Goal: Task Accomplishment & Management: Manage account settings

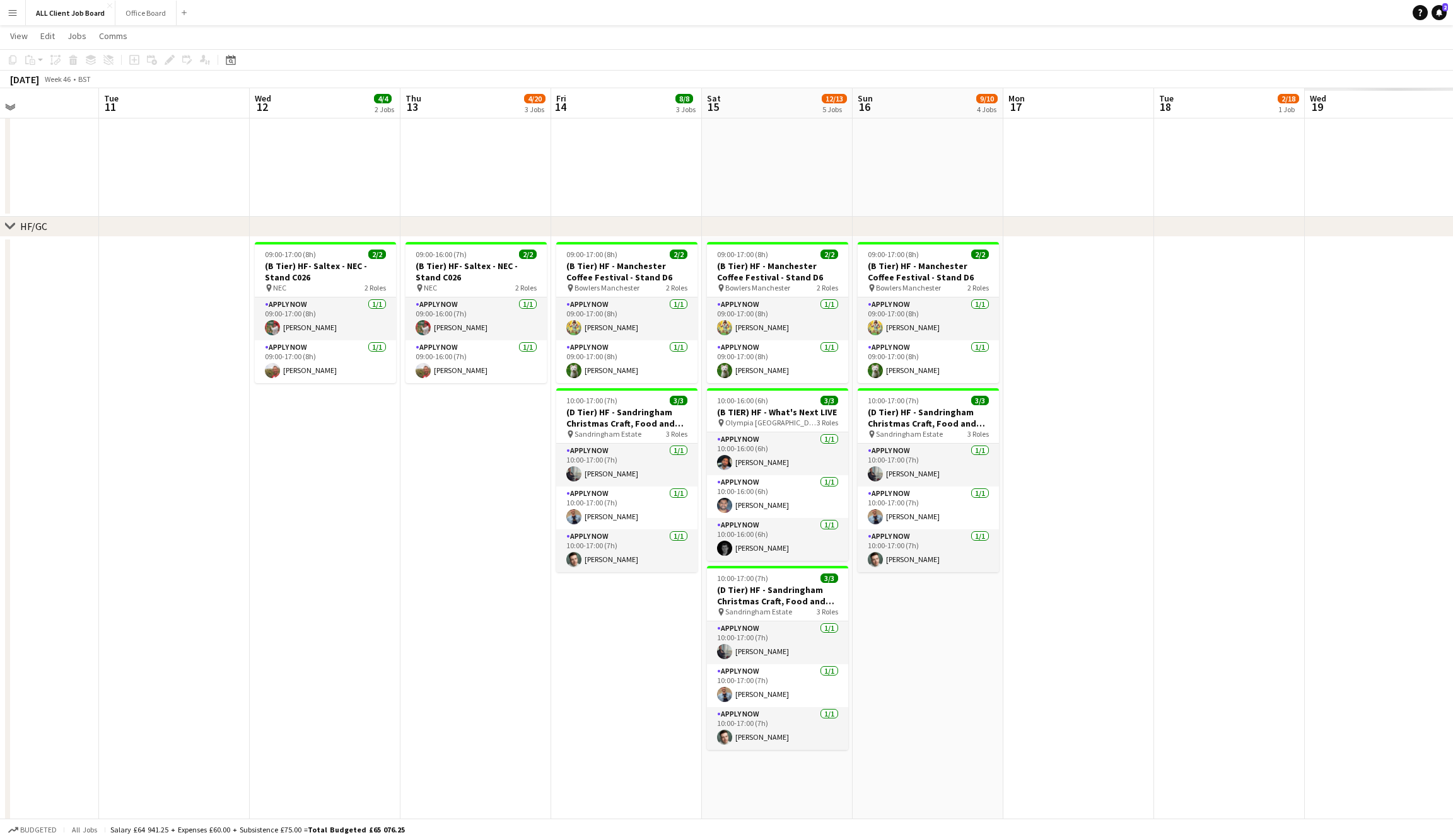
scroll to position [0, 364]
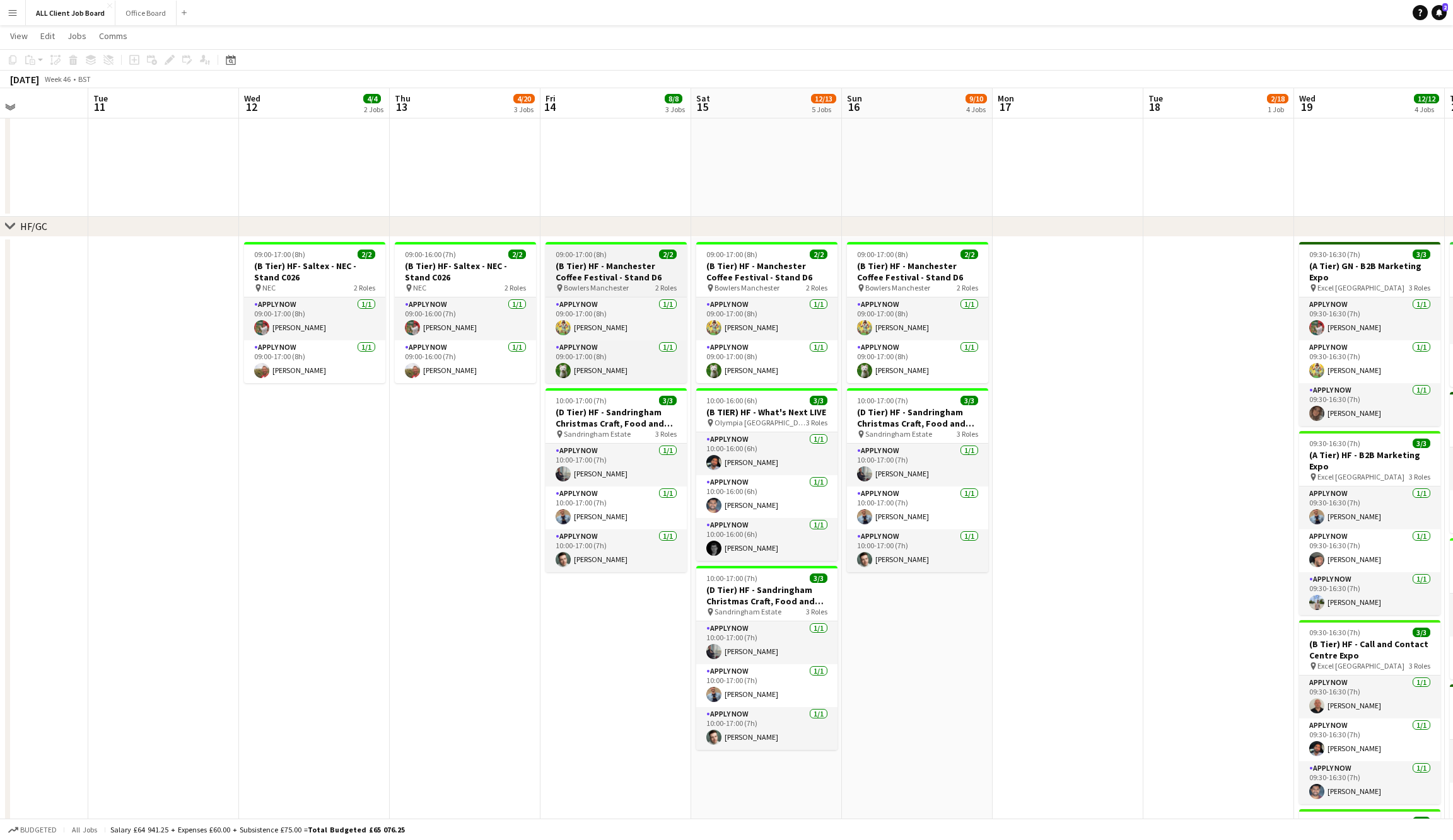
click at [601, 266] on h3 "(B Tier) HF - Manchester Coffee Festival - Stand D6" at bounding box center [616, 272] width 142 height 22
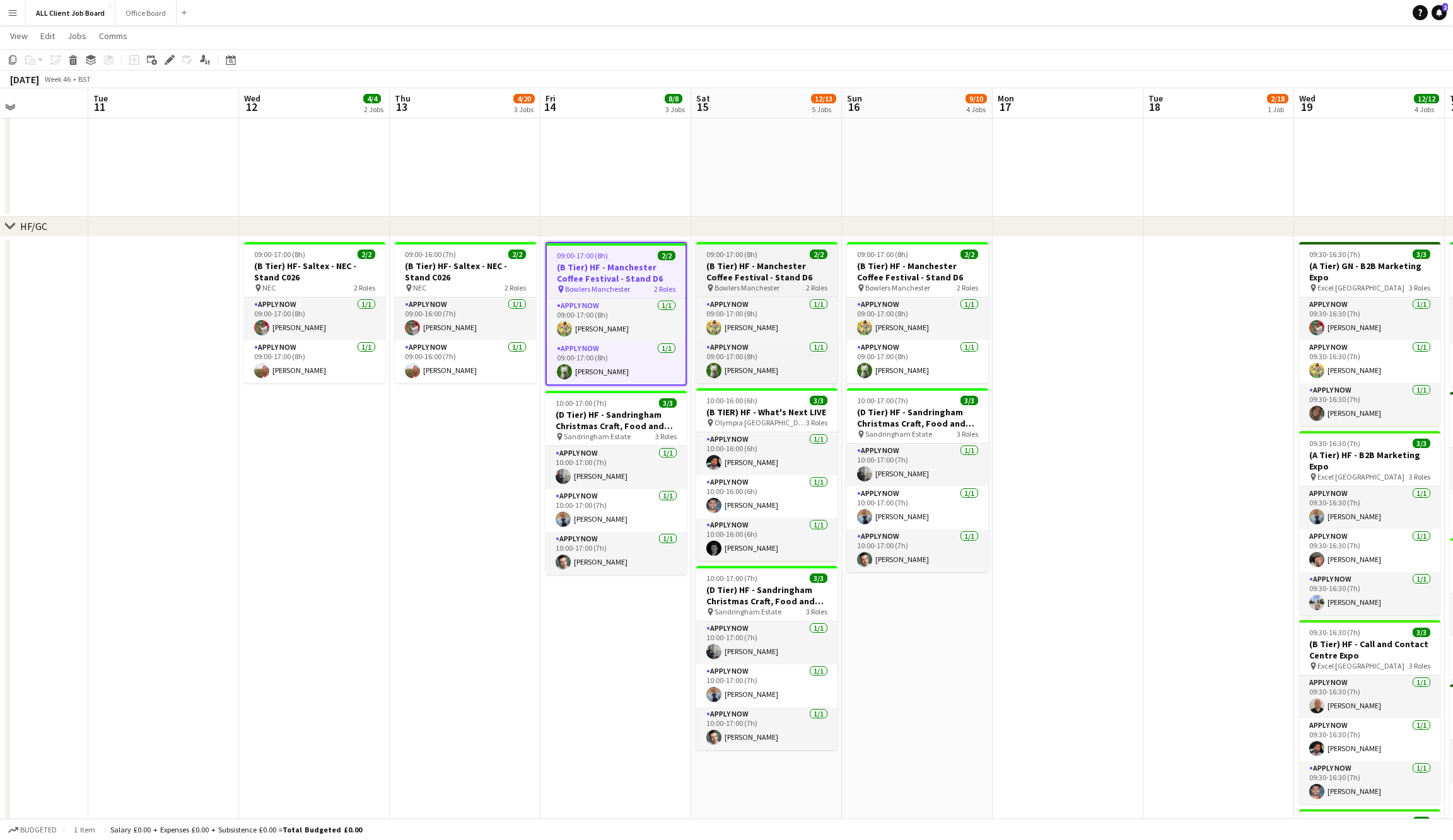
click at [775, 283] on span "Bowlers Manchester" at bounding box center [746, 287] width 65 height 9
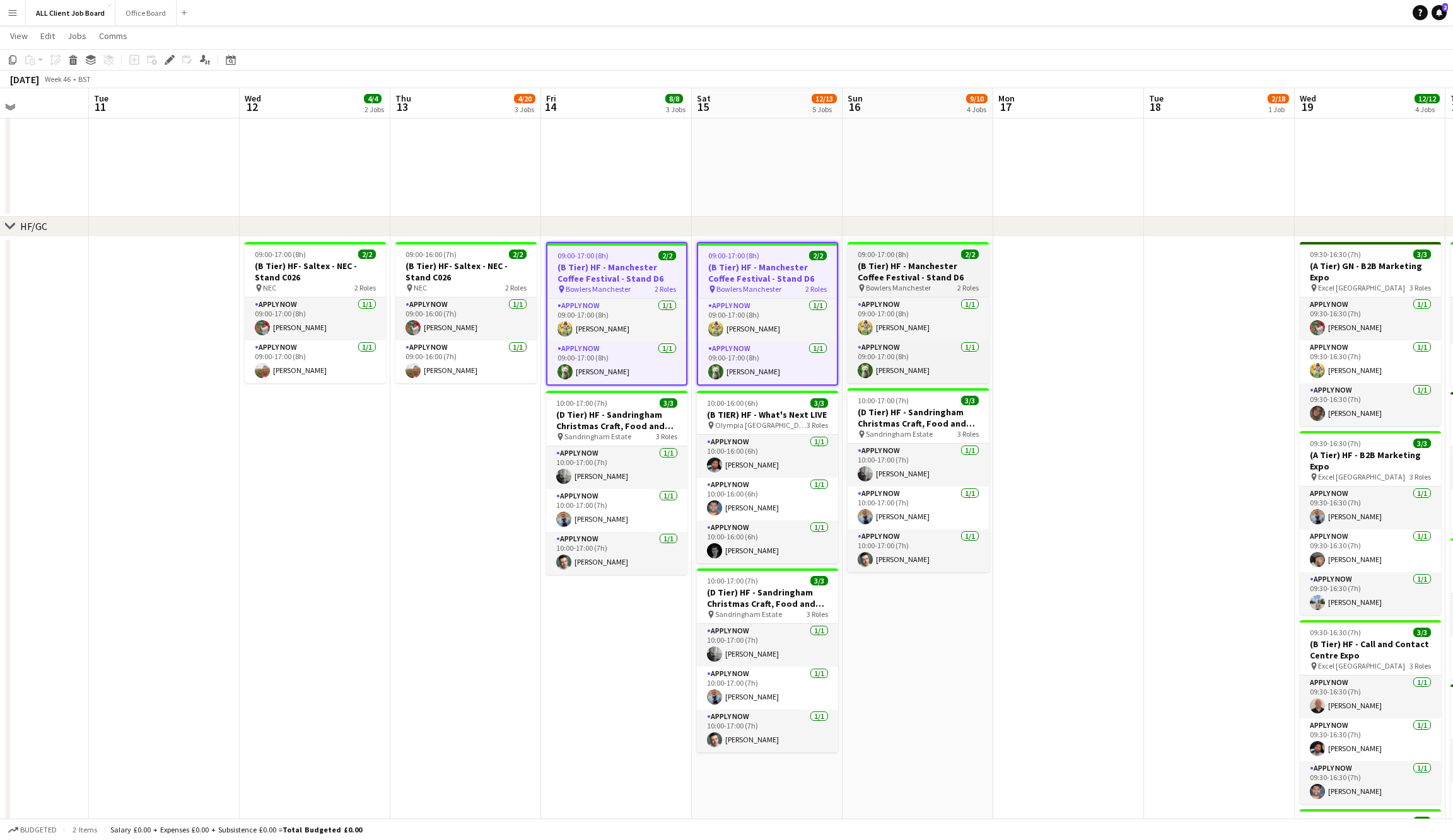
click at [902, 283] on span "Bowlers Manchester" at bounding box center [898, 287] width 65 height 9
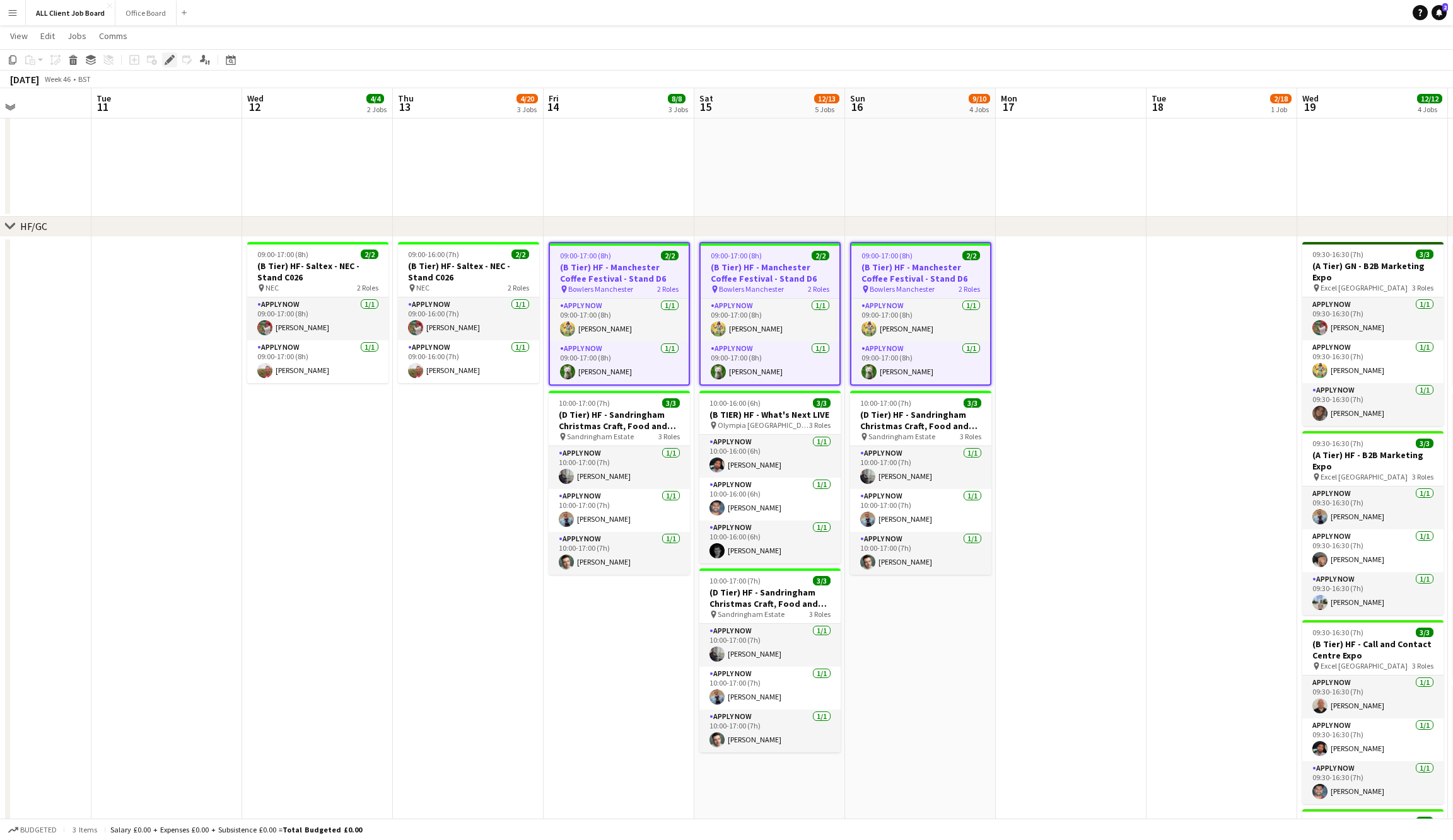
click at [167, 60] on icon at bounding box center [169, 60] width 7 height 7
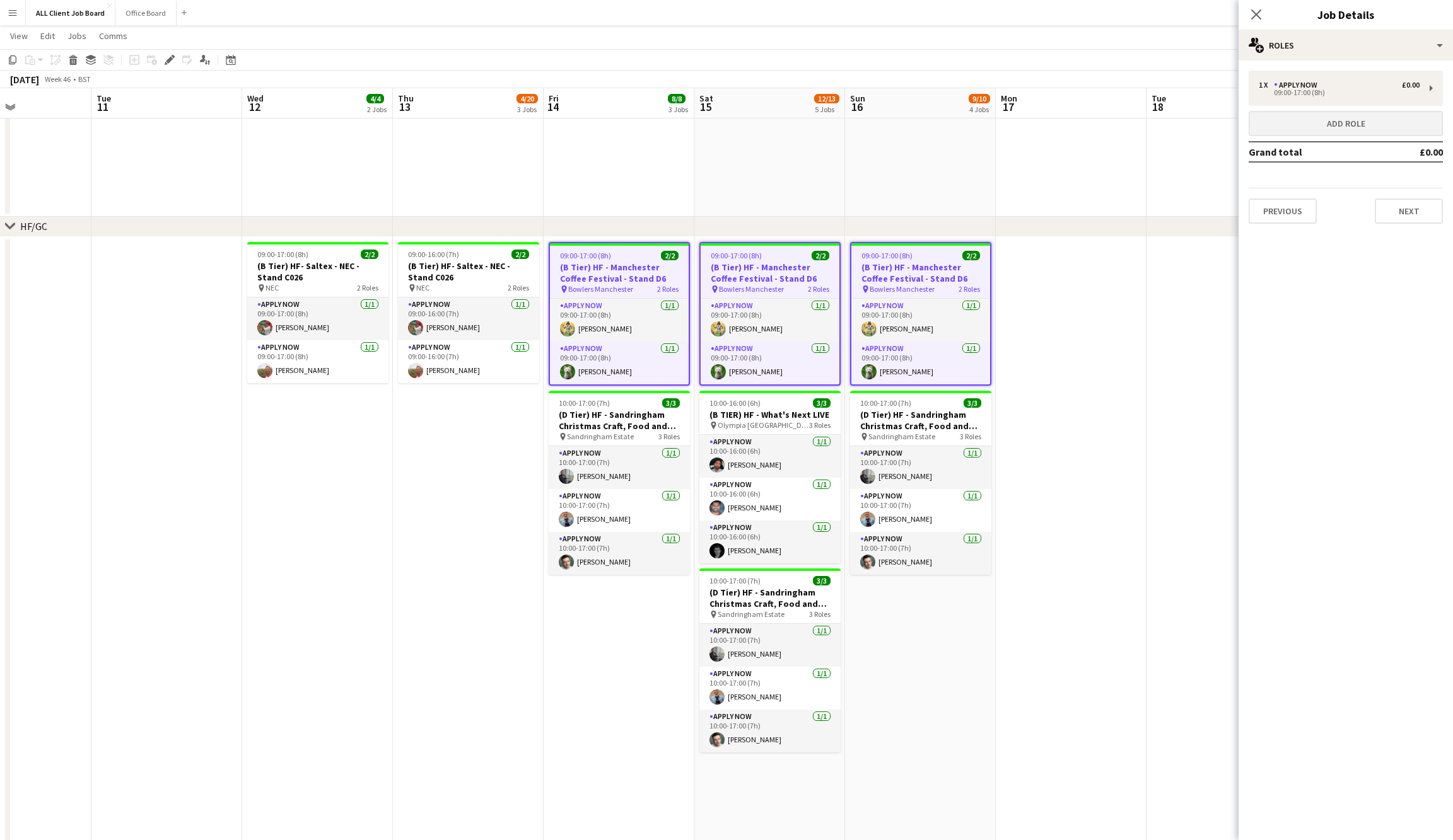
click at [1350, 117] on button "Add role" at bounding box center [1345, 123] width 194 height 25
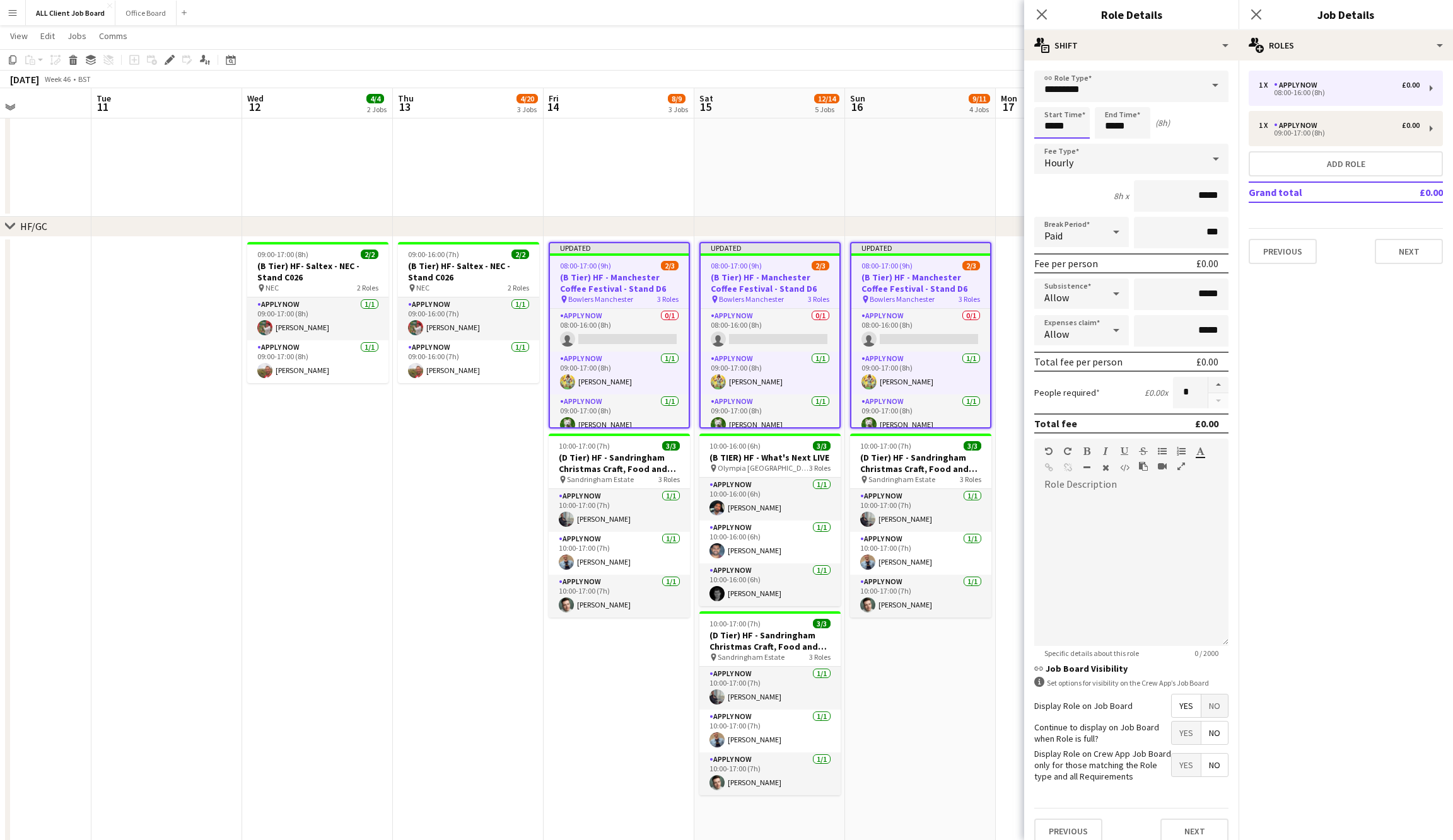
click at [1060, 117] on input "*****" at bounding box center [1062, 122] width 55 height 32
type input "*****"
click at [1053, 99] on div at bounding box center [1049, 101] width 25 height 13
click at [1123, 133] on input "*****" at bounding box center [1123, 122] width 55 height 32
type input "*****"
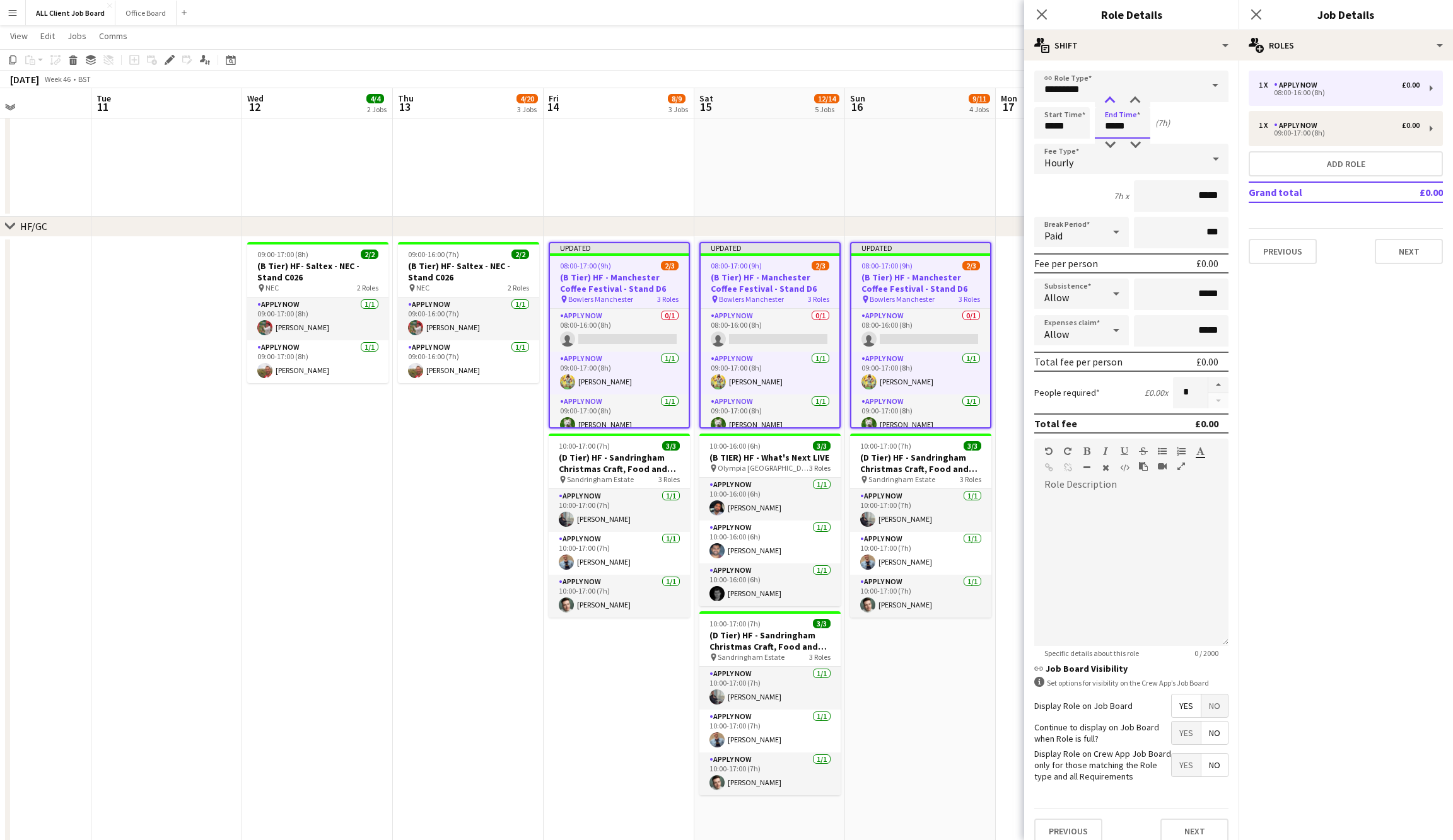
click at [1110, 104] on div at bounding box center [1110, 101] width 25 height 13
click at [1255, 9] on icon "Close pop-in" at bounding box center [1256, 15] width 12 height 12
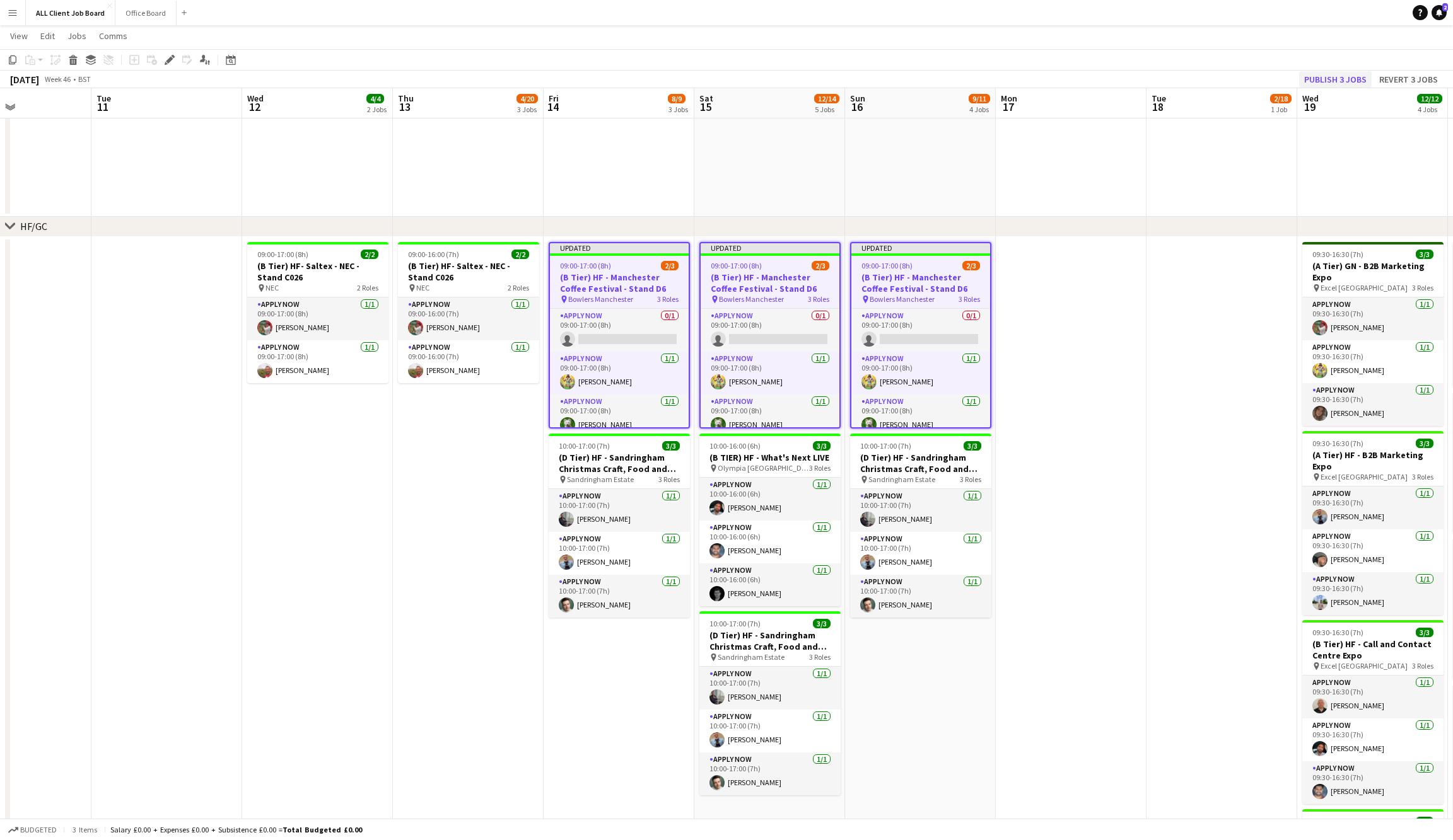
click at [1326, 74] on button "Publish 3 jobs" at bounding box center [1336, 79] width 72 height 16
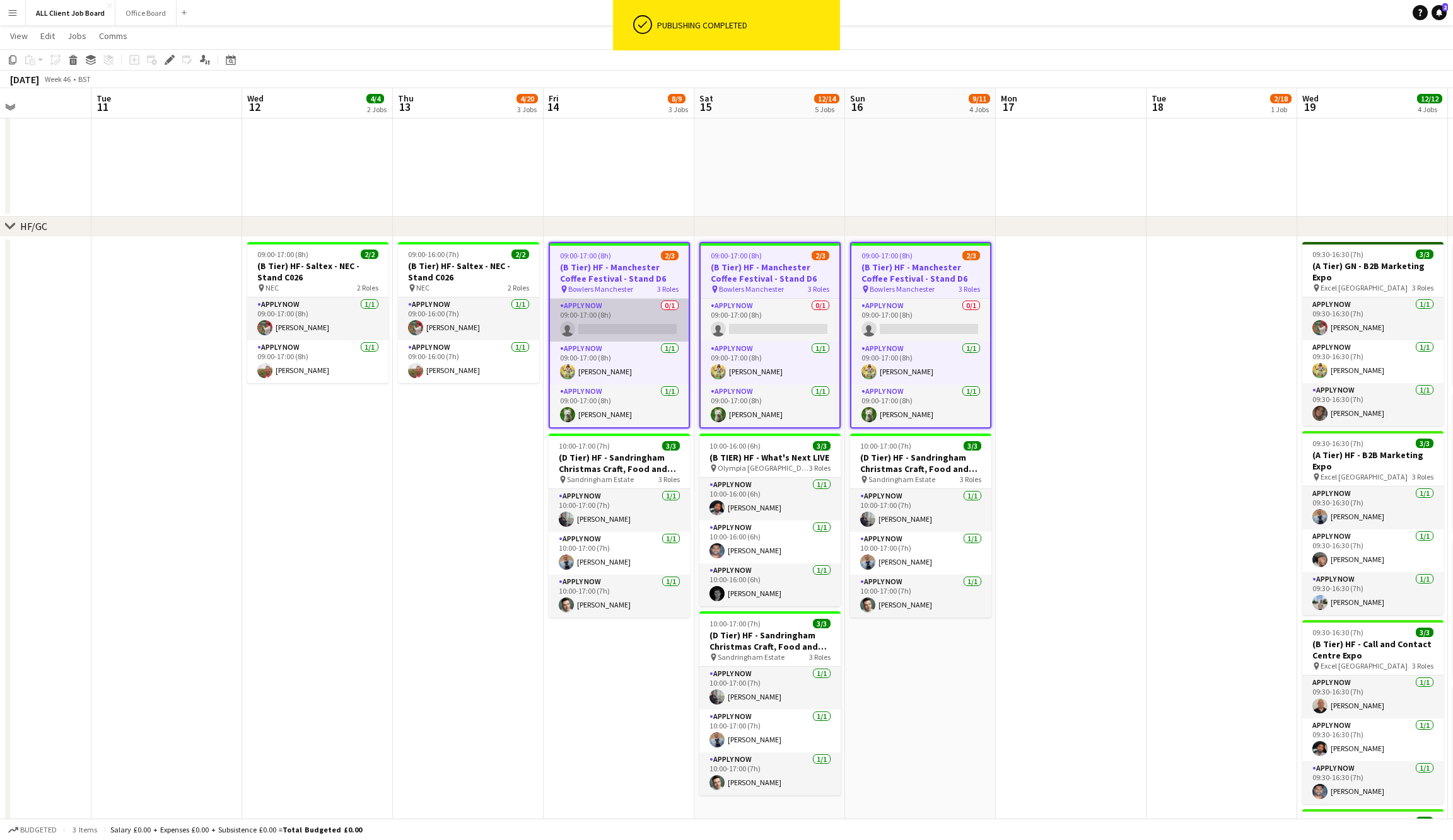
click at [626, 324] on app-card-role "APPLY NOW 0/1 09:00-17:00 (8h) single-neutral-actions" at bounding box center [619, 320] width 139 height 43
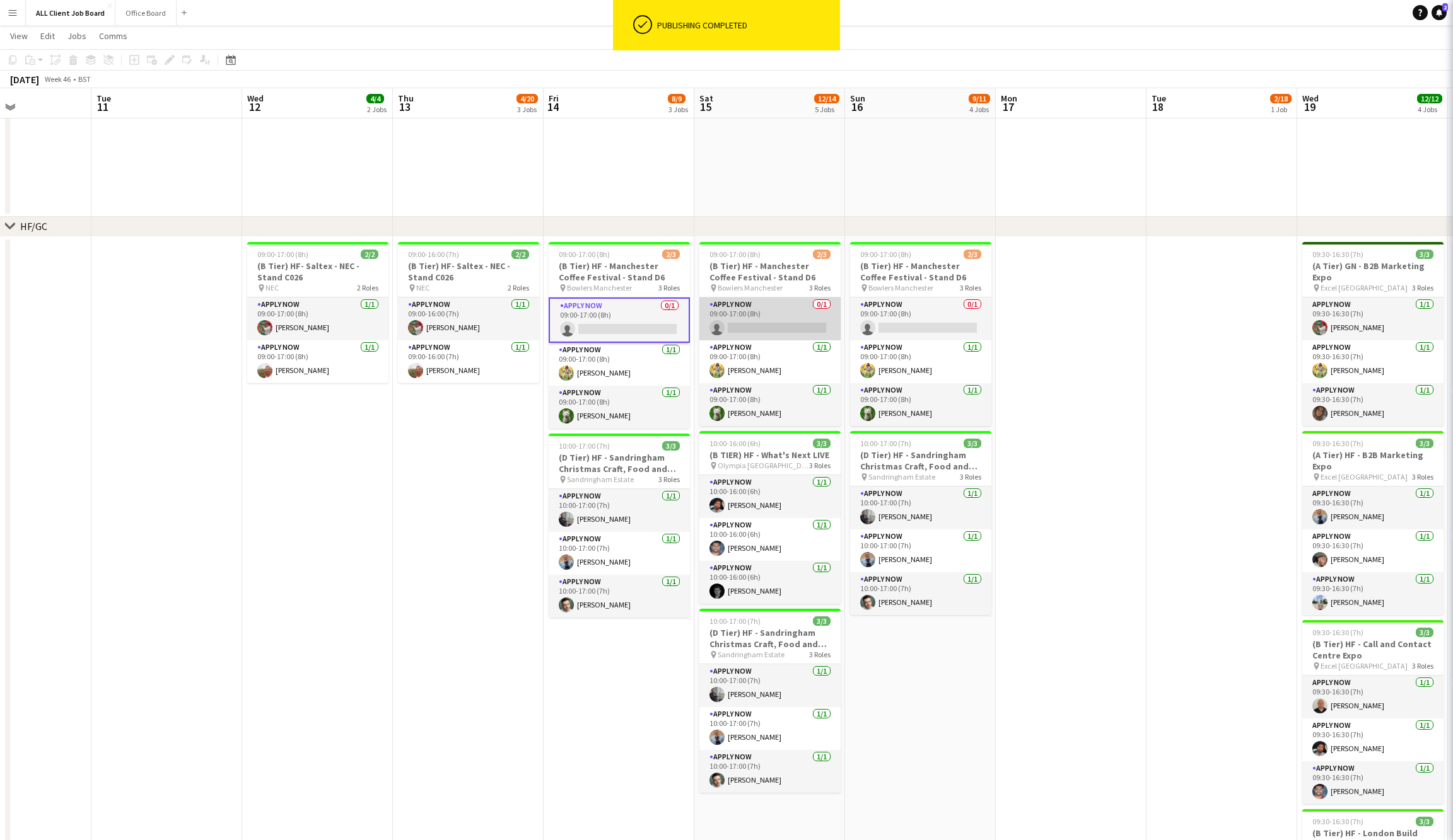
click at [745, 322] on app-card-role "APPLY NOW 0/1 09:00-17:00 (8h) single-neutral-actions" at bounding box center [771, 319] width 142 height 43
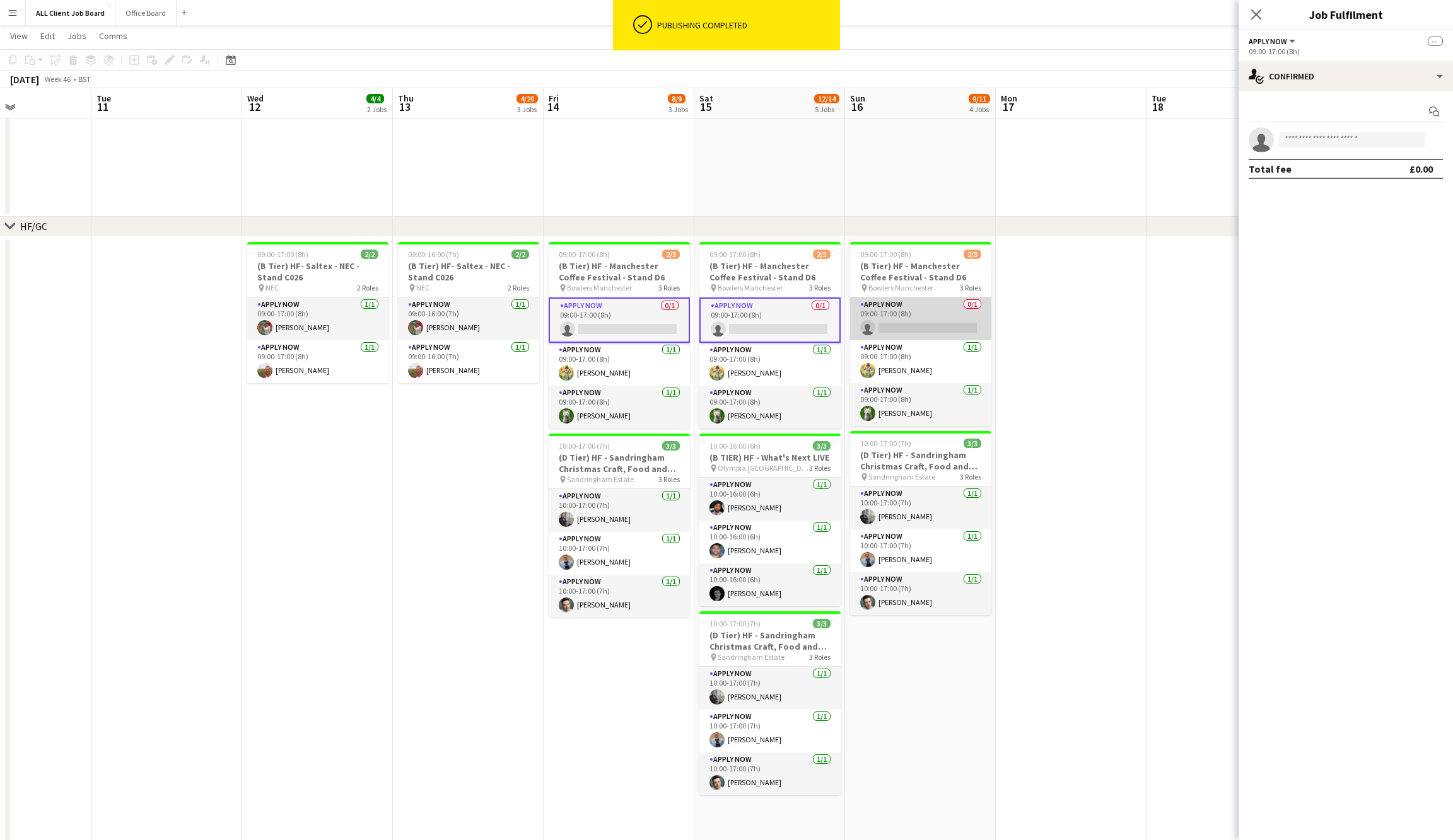
click at [902, 318] on app-card-role "APPLY NOW 0/1 09:00-17:00 (8h) single-neutral-actions" at bounding box center [921, 319] width 142 height 43
click at [1300, 128] on app-invite-slot "single-neutral-actions" at bounding box center [1346, 140] width 215 height 25
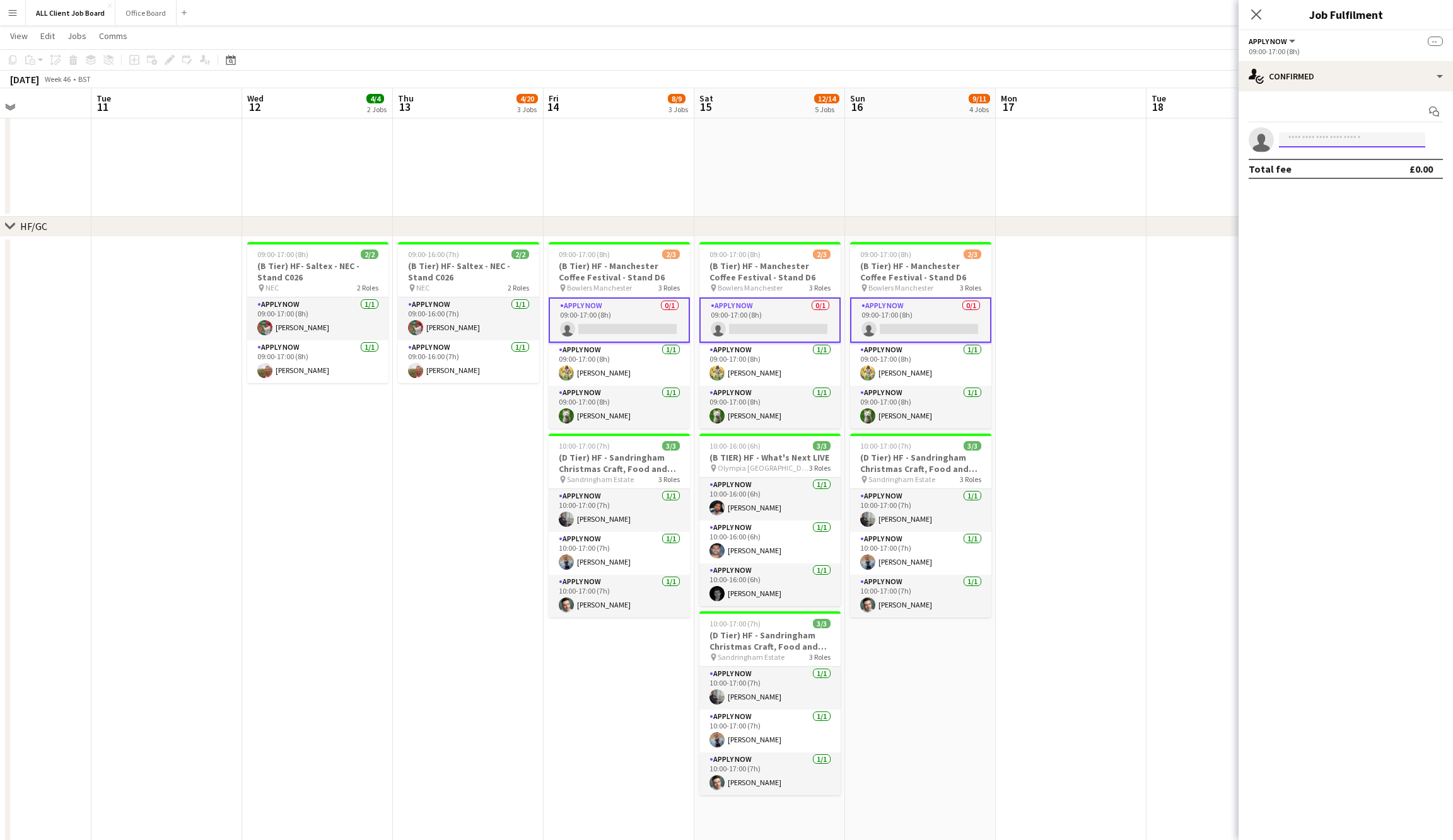
click at [1300, 140] on input at bounding box center [1352, 141] width 147 height 16
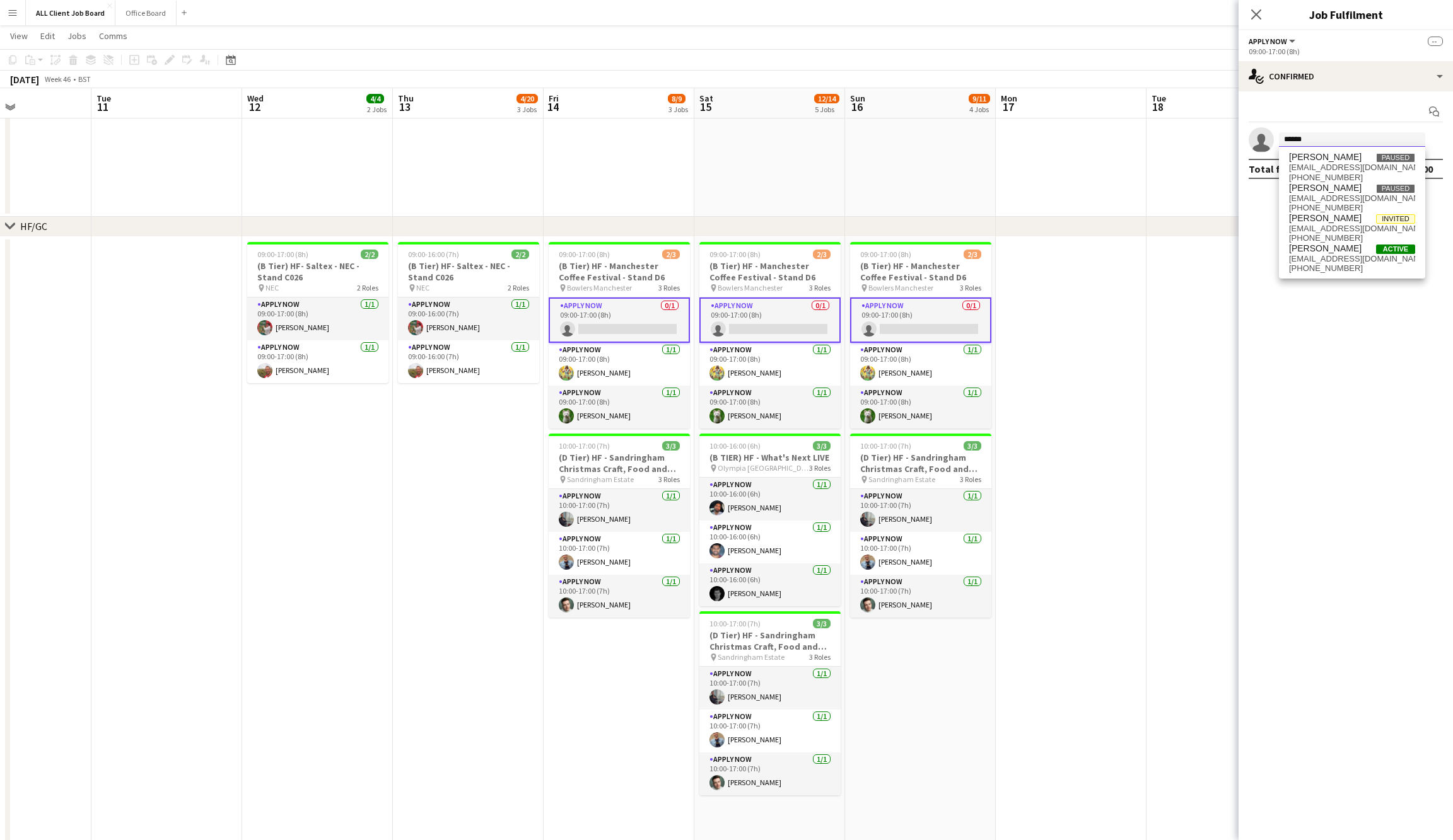
type input "******"
drag, startPoint x: 1303, startPoint y: 145, endPoint x: 1337, endPoint y: 259, distance: 119.0
click at [1337, 259] on span "[EMAIL_ADDRESS][DOMAIN_NAME]" at bounding box center [1352, 260] width 126 height 10
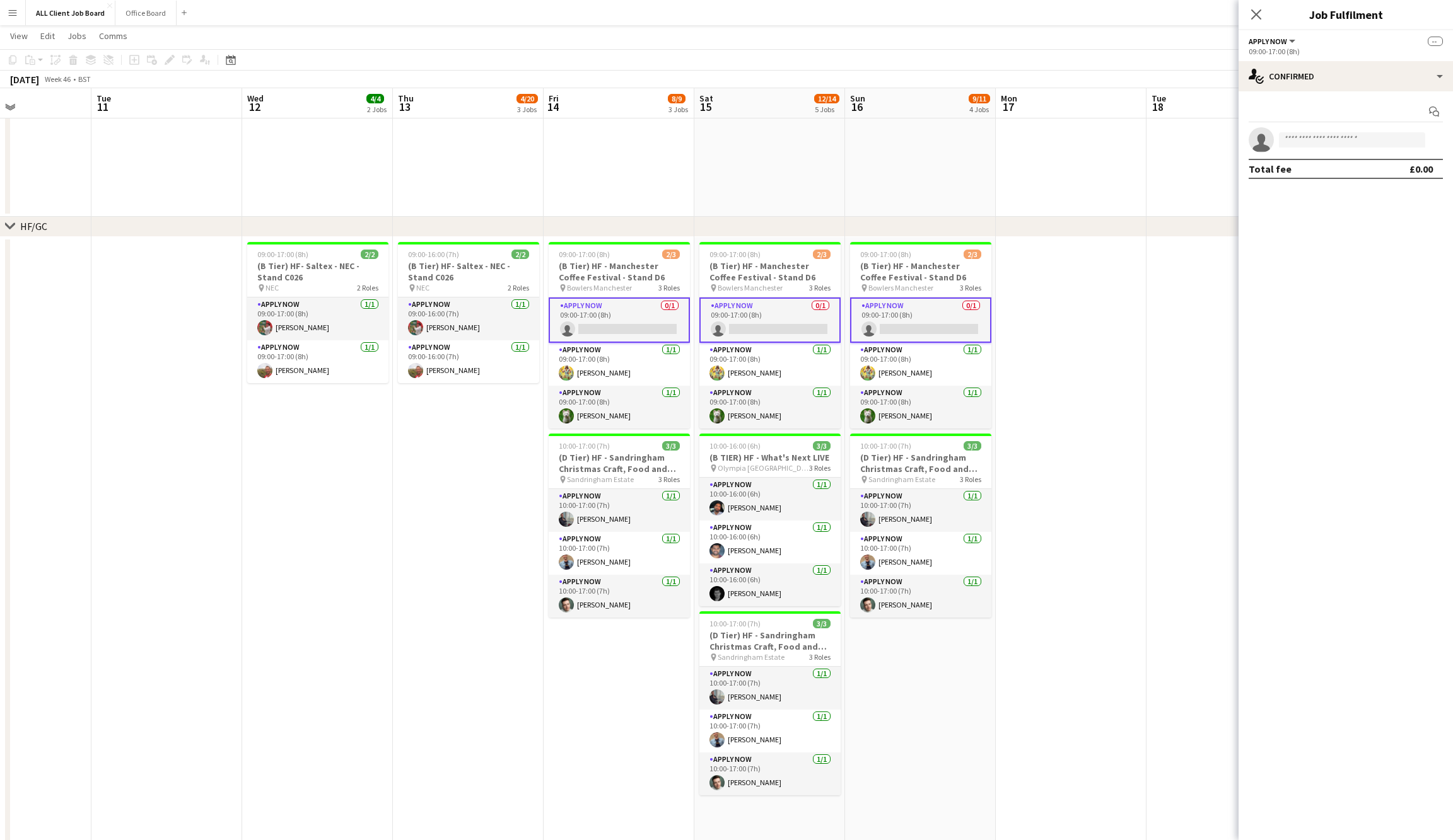
scroll to position [0, 0]
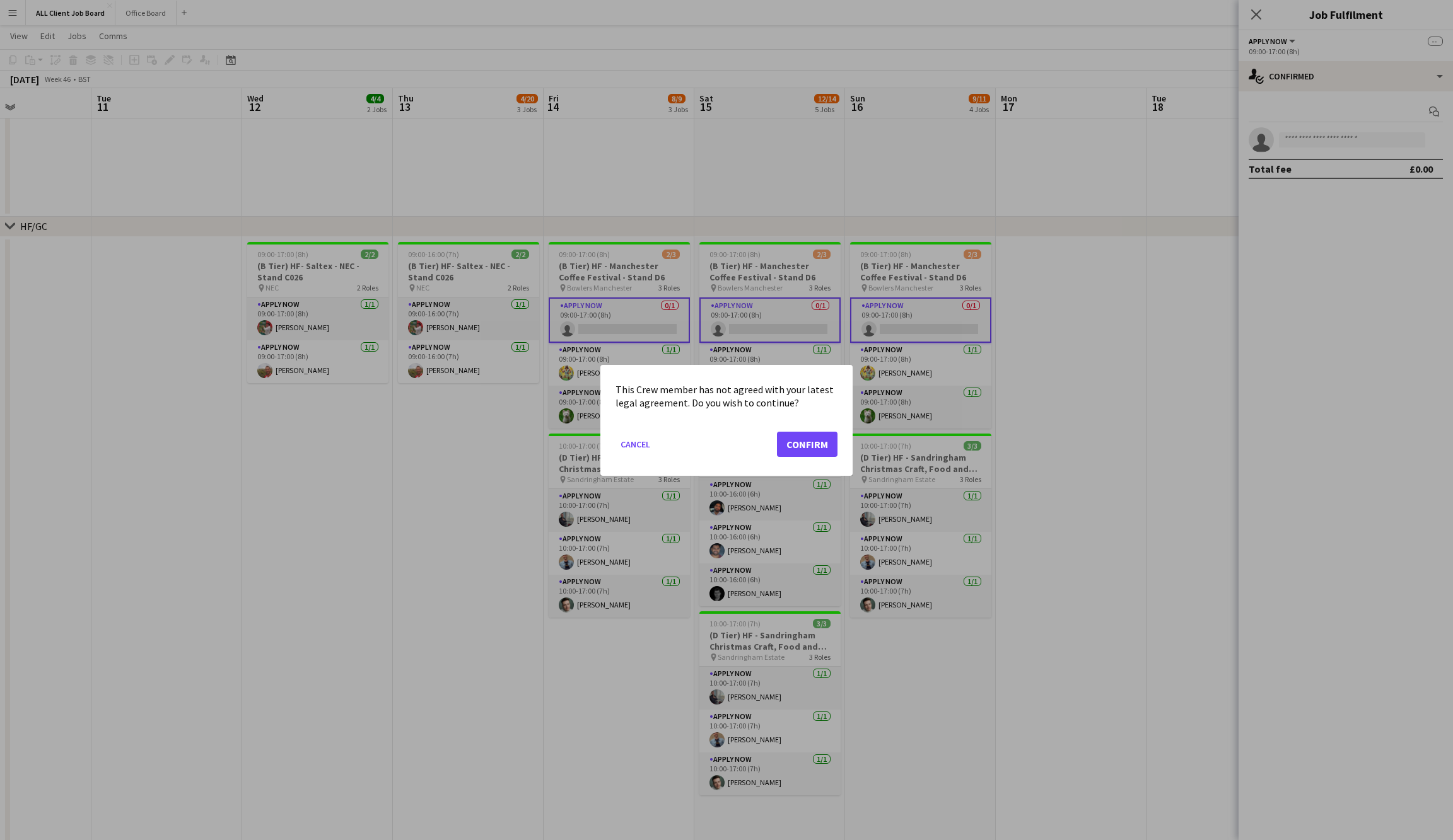
click at [794, 442] on button "Confirm" at bounding box center [808, 443] width 60 height 25
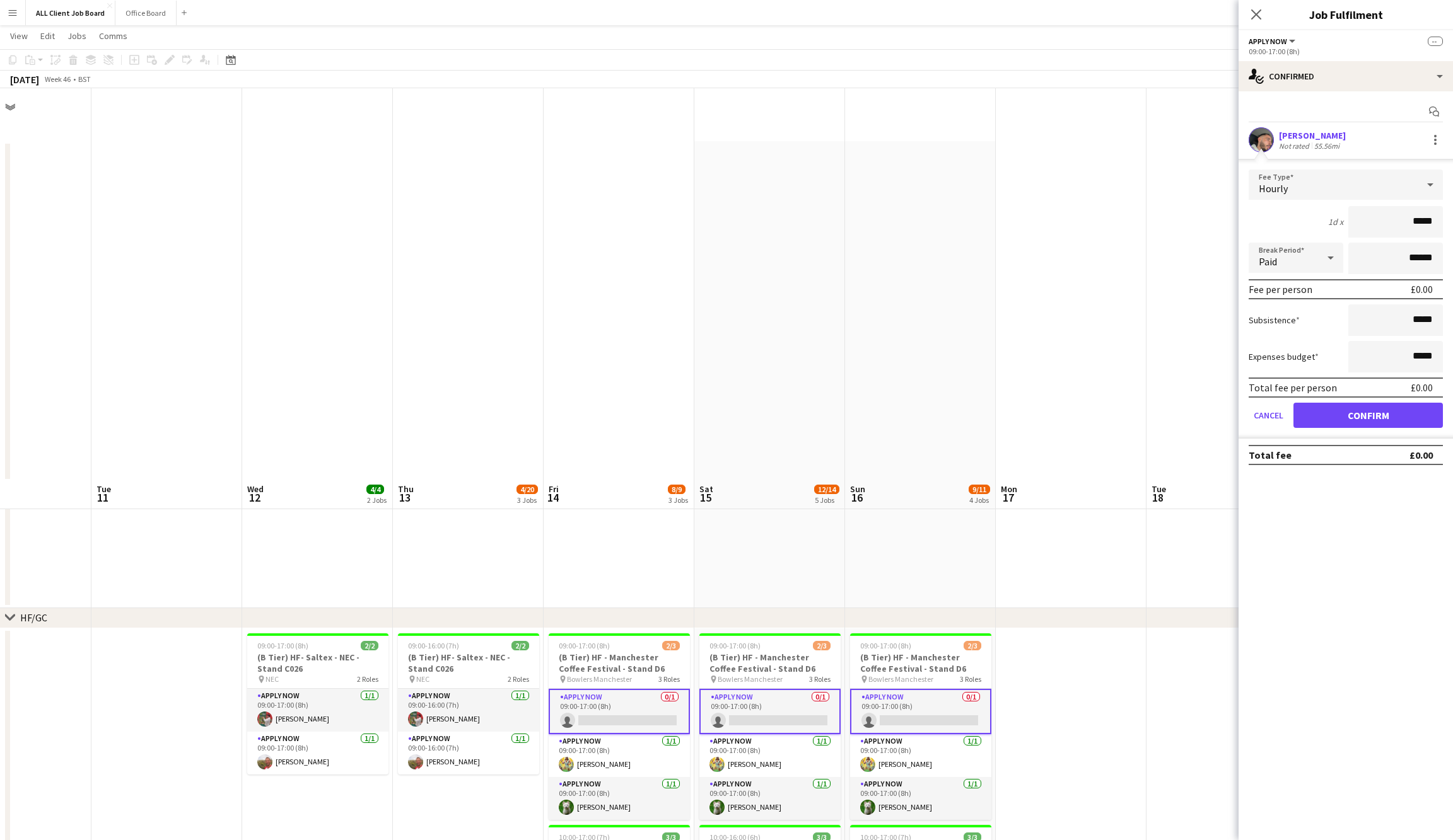
scroll to position [391, 0]
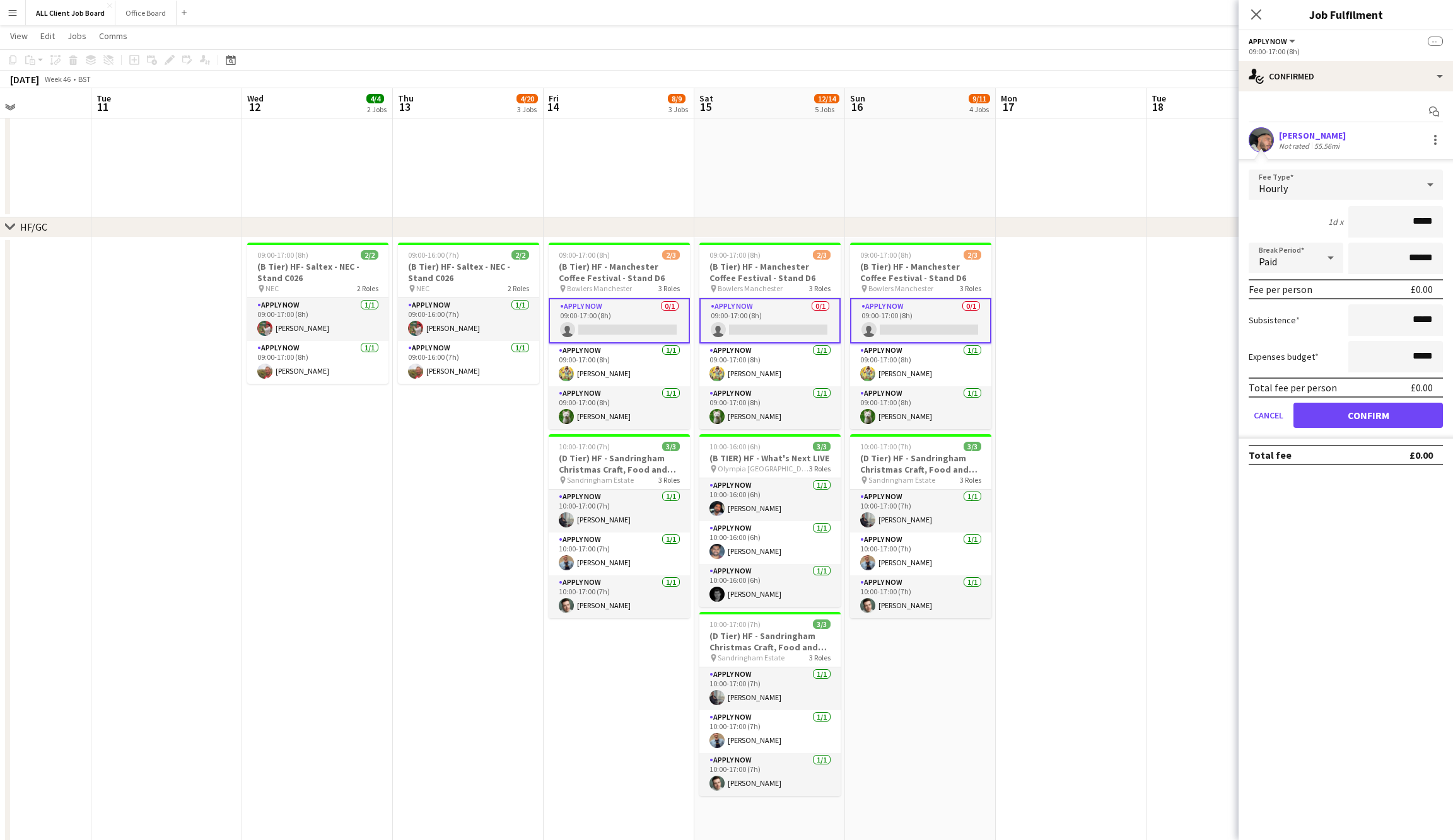
click at [1366, 411] on button "Confirm" at bounding box center [1368, 415] width 149 height 25
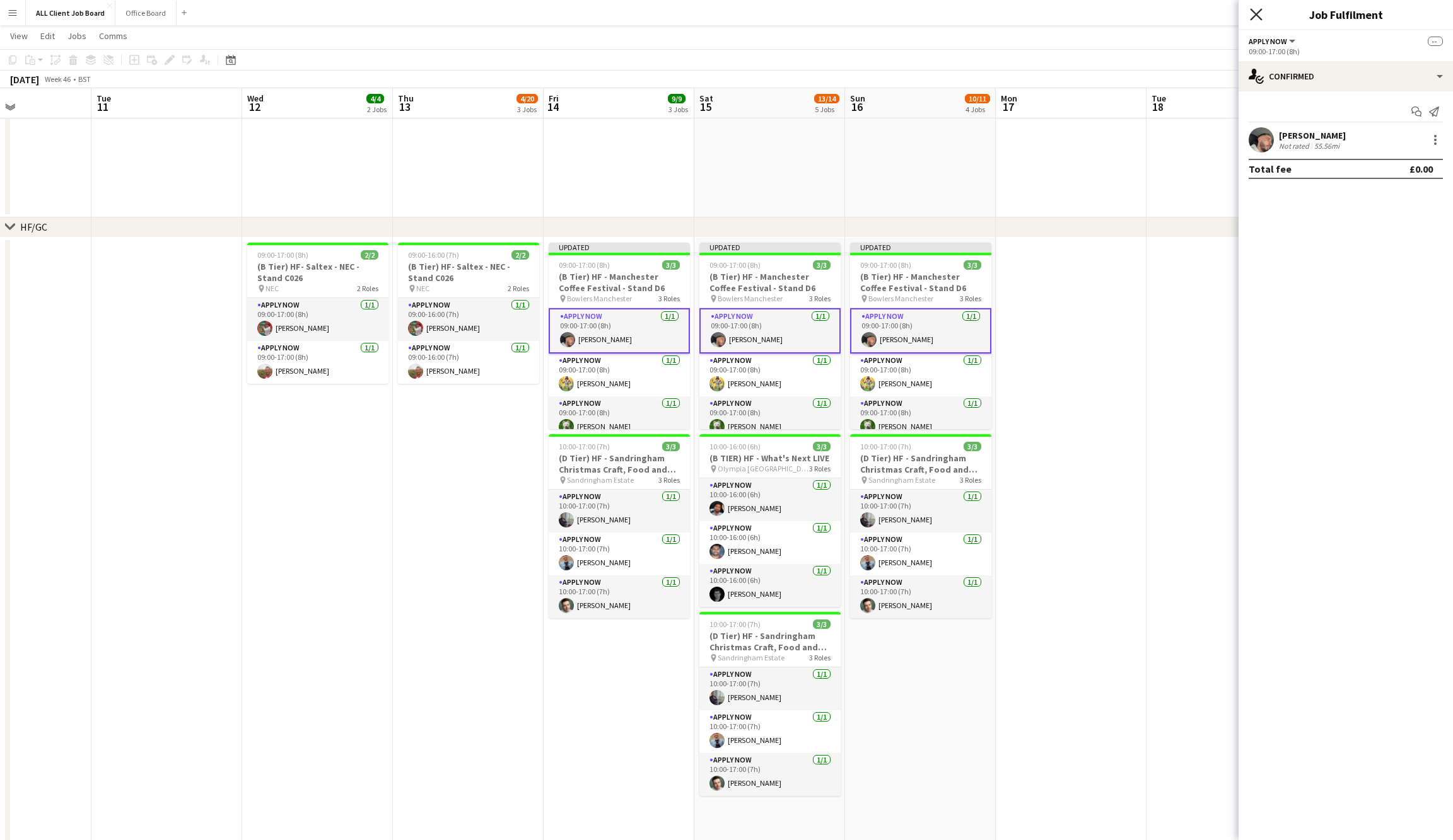
click at [1259, 13] on icon at bounding box center [1256, 15] width 12 height 12
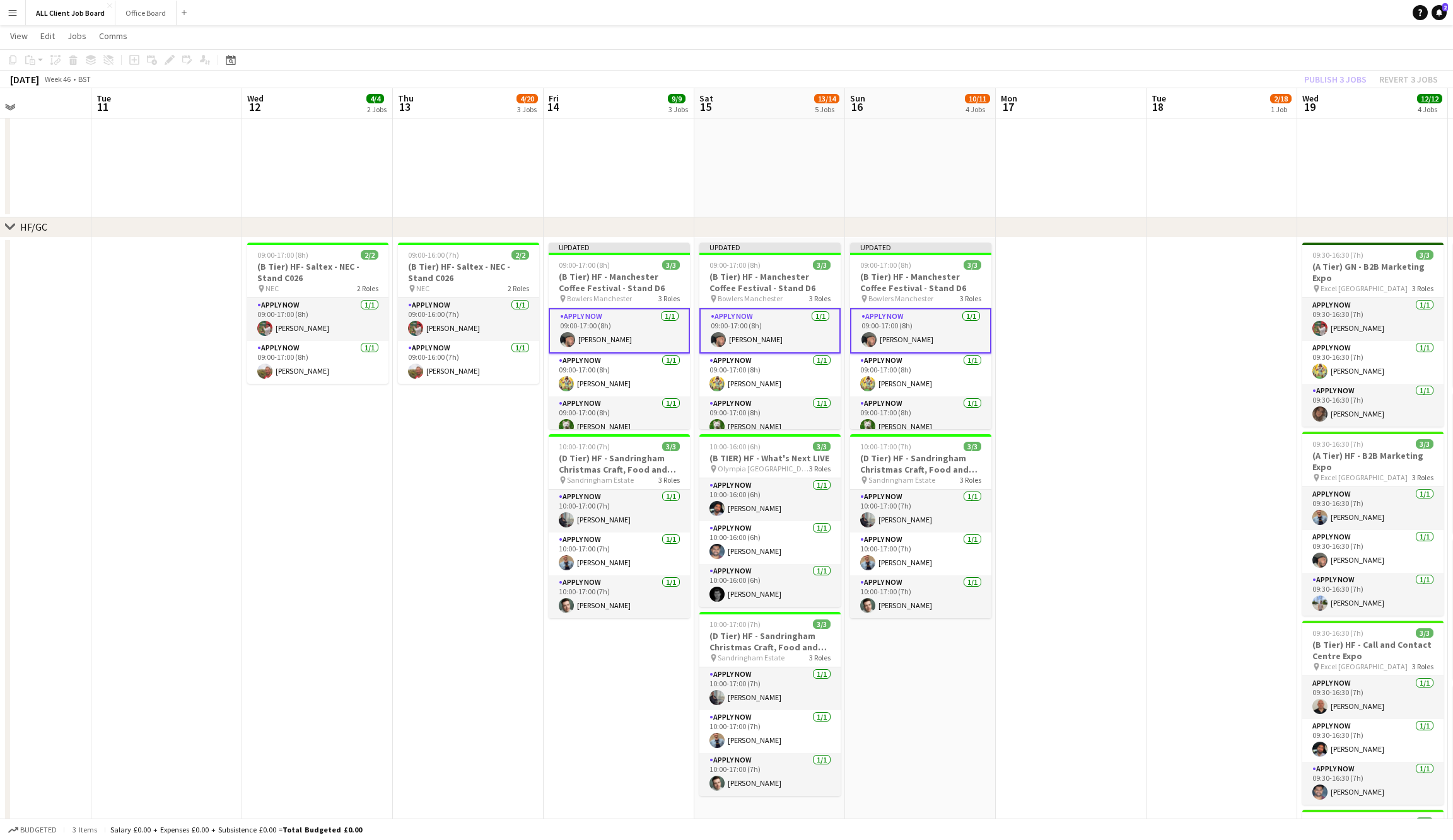
click at [1346, 74] on div "Publish 3 jobs Revert 3 jobs" at bounding box center [1371, 79] width 164 height 16
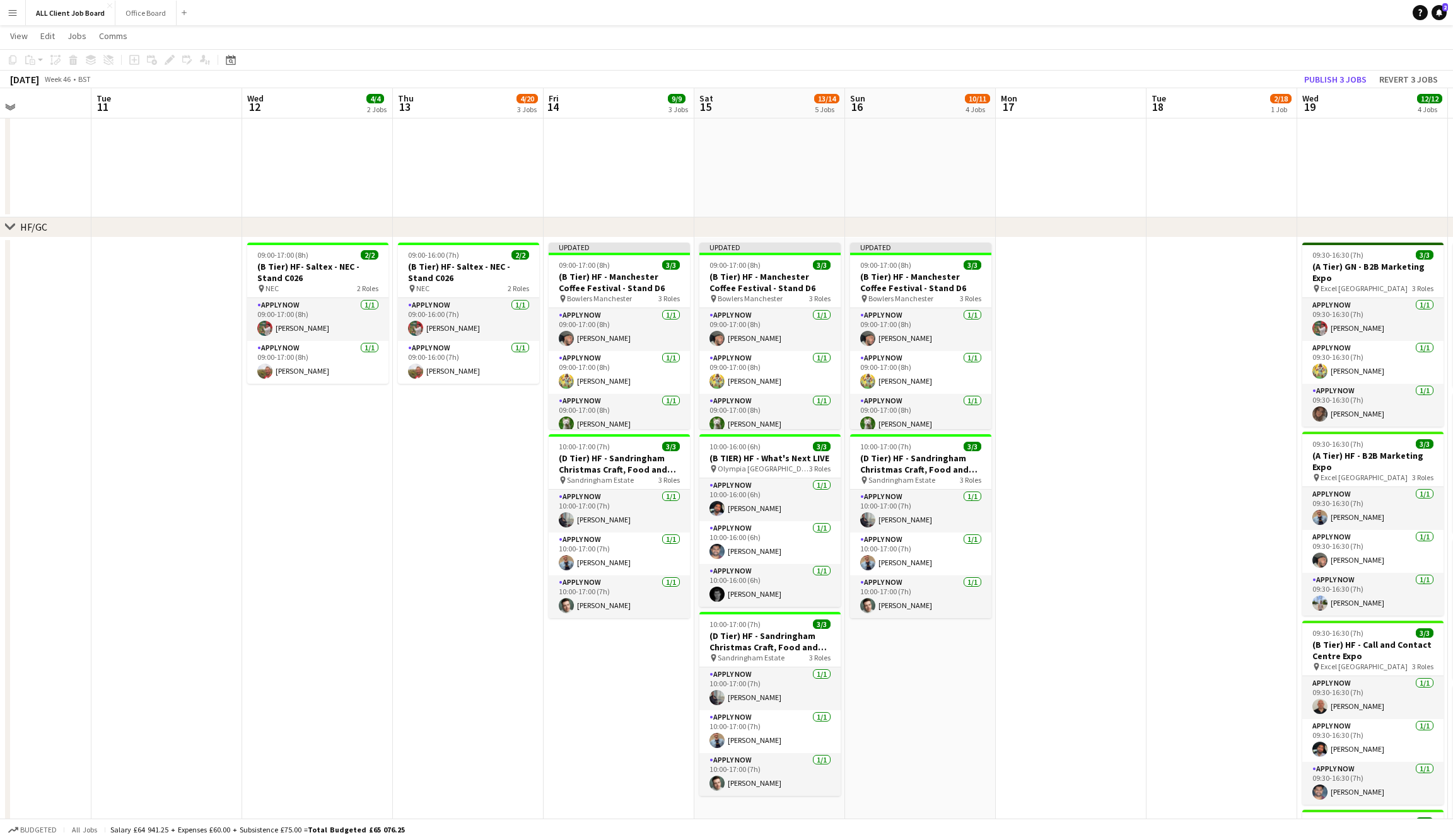
click at [1346, 74] on button "Publish 3 jobs" at bounding box center [1336, 79] width 72 height 16
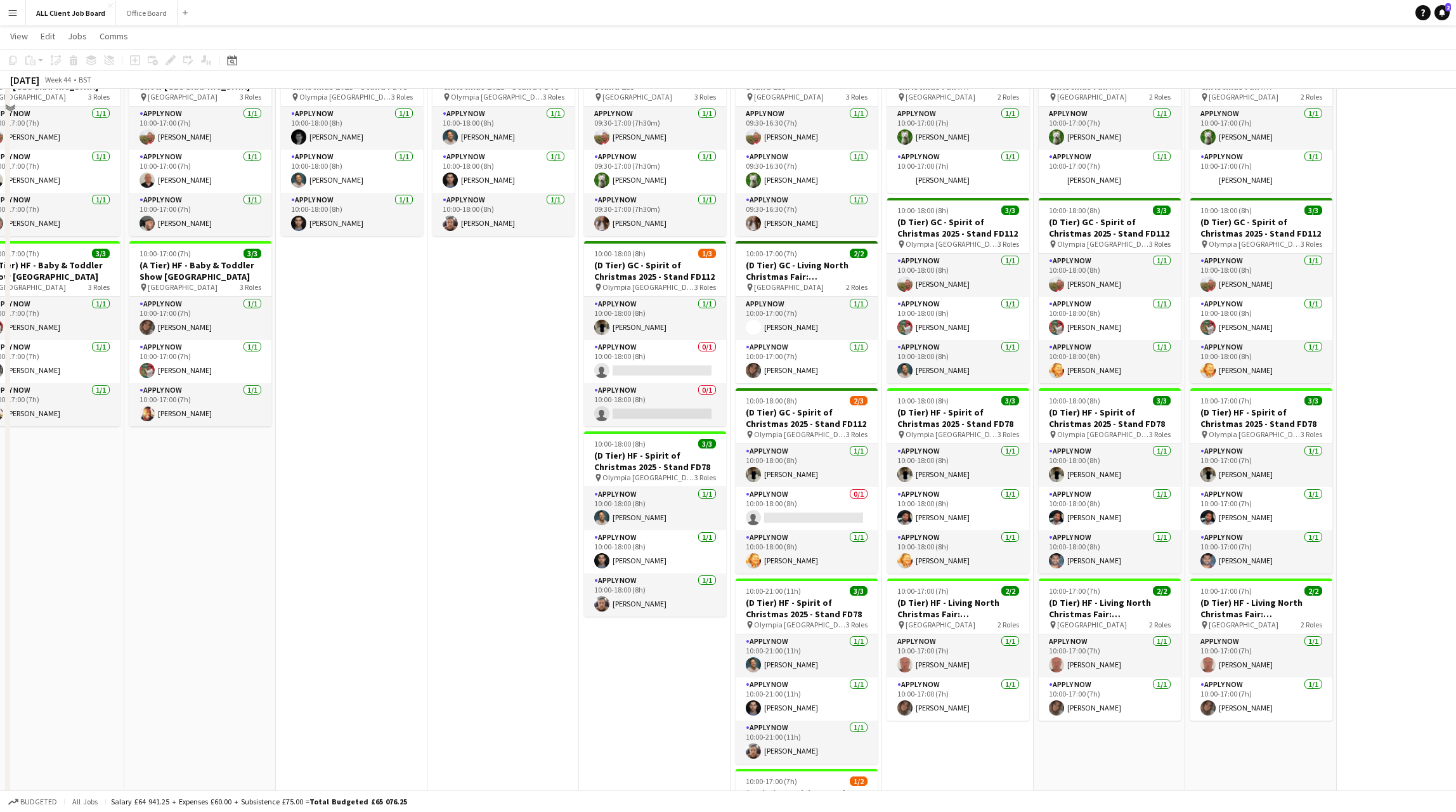
scroll to position [808, 0]
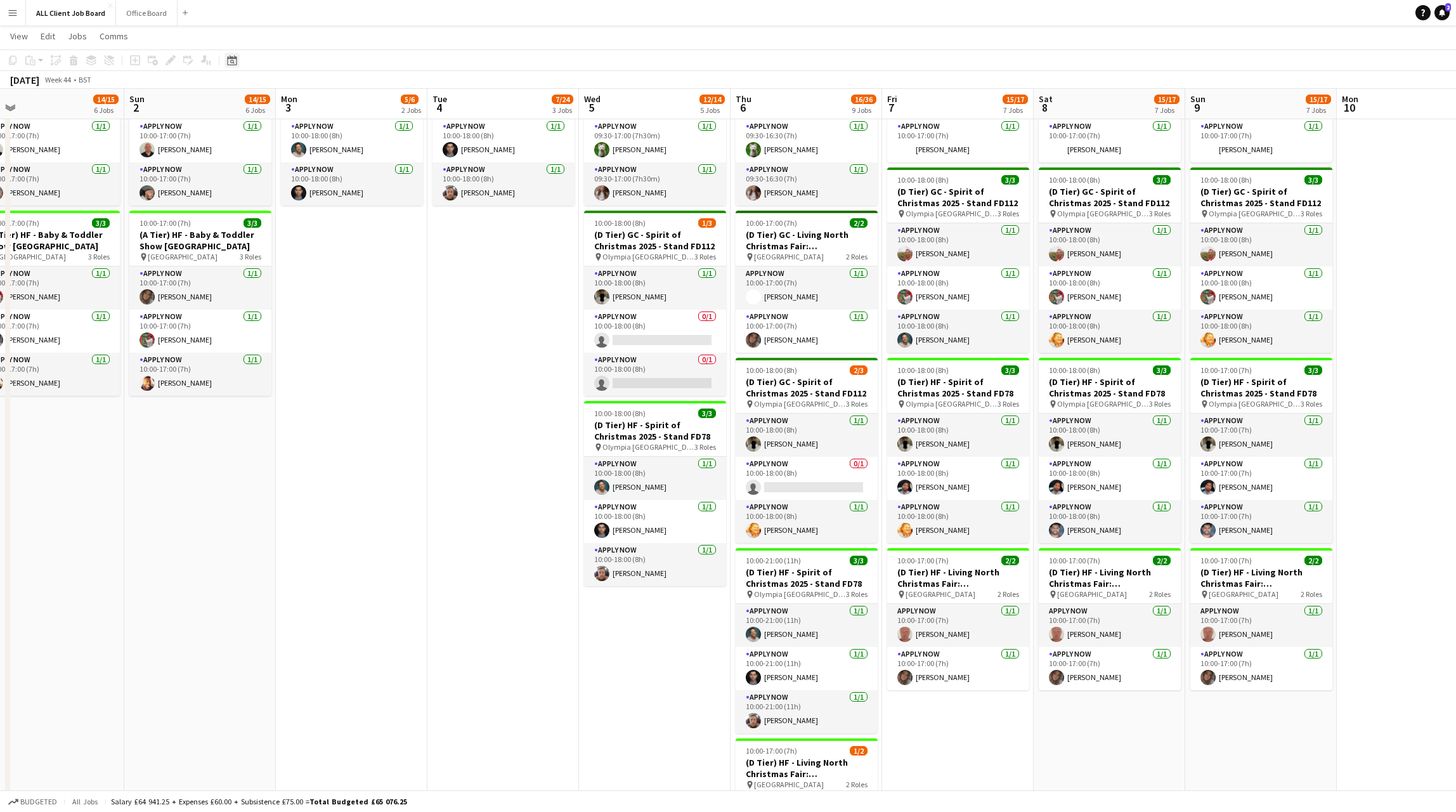
click at [239, 58] on div "Date picker" at bounding box center [233, 61] width 16 height 16
click at [318, 255] on button "[DATE]" at bounding box center [321, 259] width 36 height 20
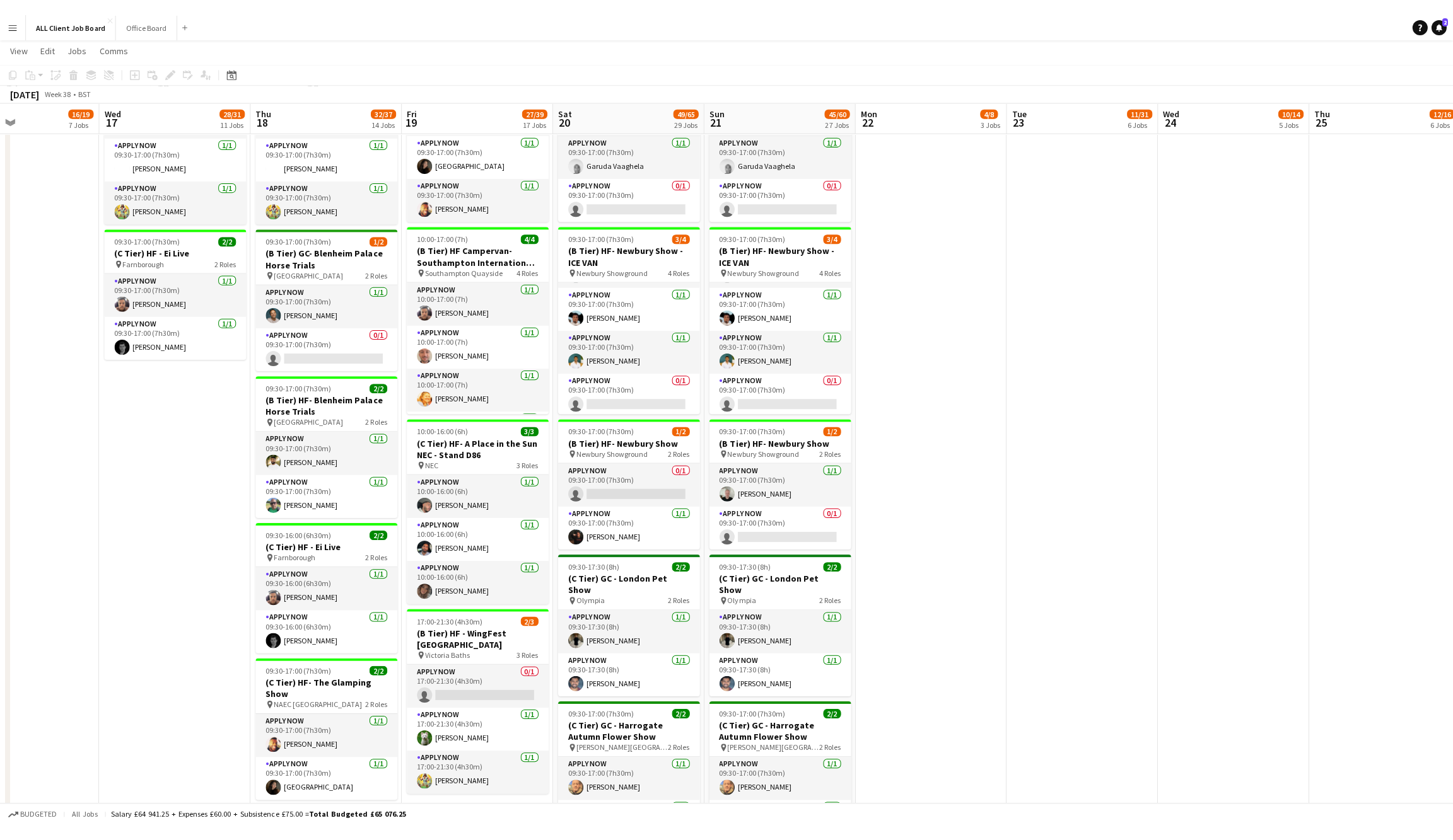
scroll to position [1518, 0]
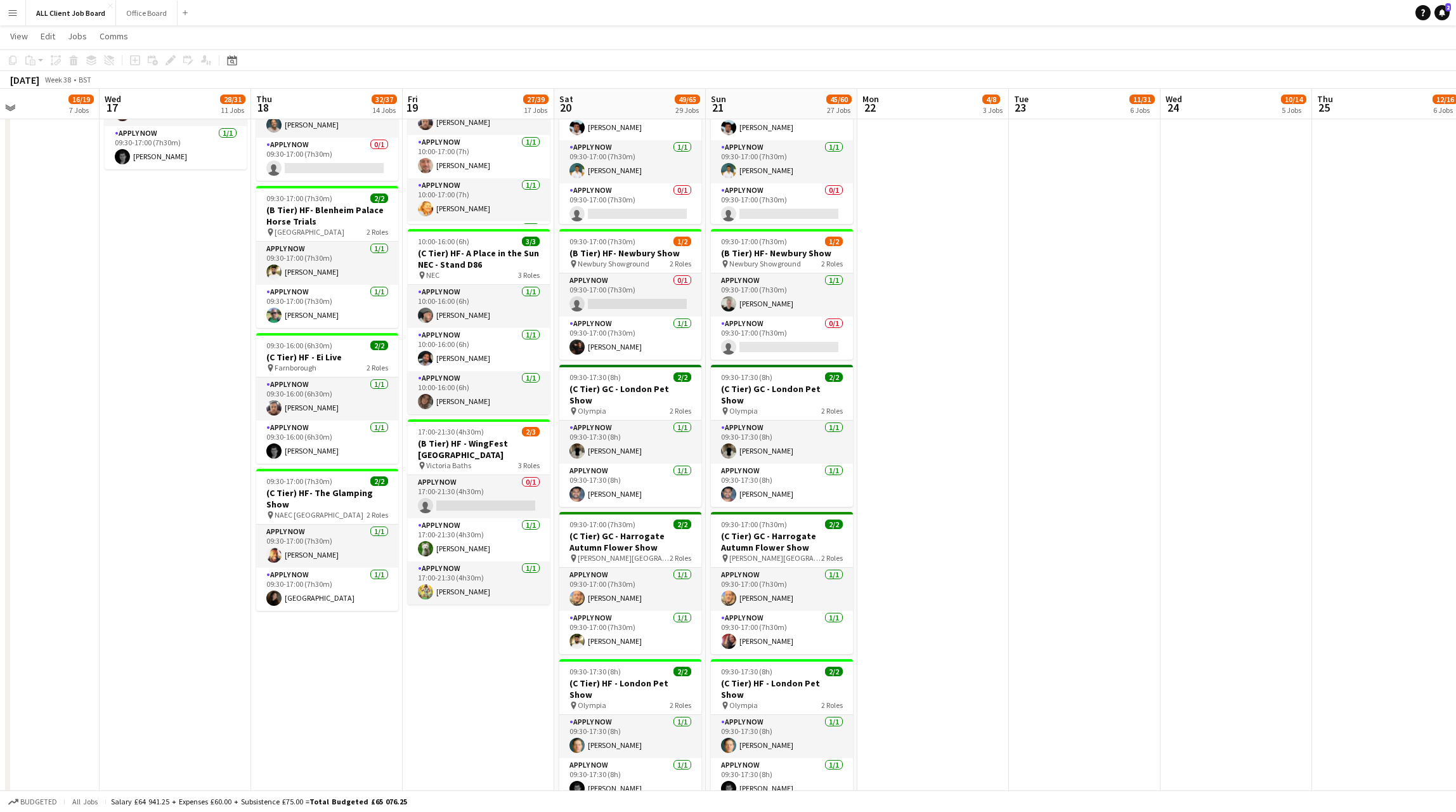
click at [1135, 373] on app-date-cell "09:00-17:00 (8h) 2/2 (B Tier) Rise 4 Disability [GEOGRAPHIC_DATA] pin First Sit…" at bounding box center [1085, 634] width 152 height 3058
